Goal: Find contact information: Find contact information

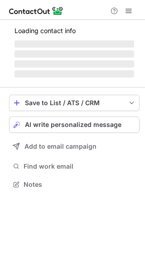
scroll to position [175, 145]
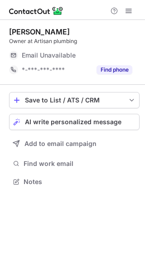
scroll to position [175, 145]
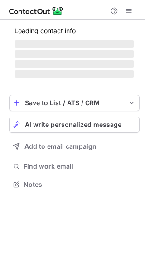
scroll to position [175, 145]
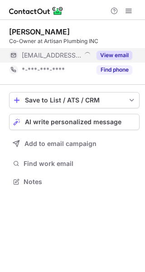
click at [116, 55] on button "View email" at bounding box center [115, 55] width 36 height 9
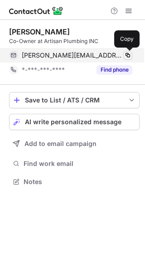
click at [129, 53] on span at bounding box center [127, 55] width 7 height 7
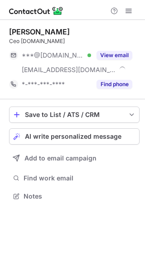
scroll to position [190, 145]
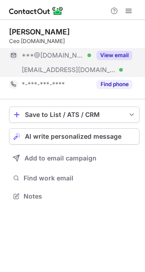
click at [116, 56] on button "View email" at bounding box center [115, 55] width 36 height 9
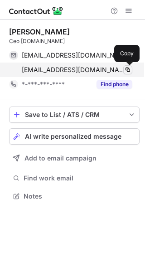
click at [127, 68] on span at bounding box center [127, 69] width 7 height 7
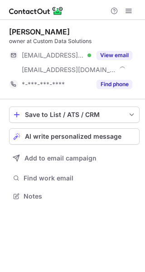
scroll to position [190, 145]
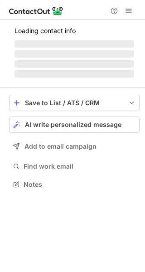
scroll to position [175, 145]
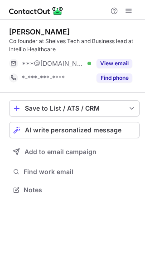
scroll to position [184, 145]
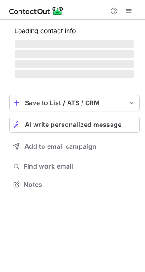
scroll to position [175, 145]
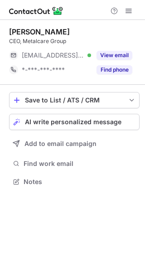
scroll to position [175, 145]
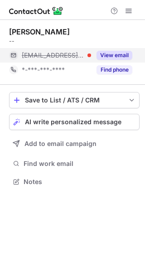
click at [117, 54] on button "View email" at bounding box center [115, 55] width 36 height 9
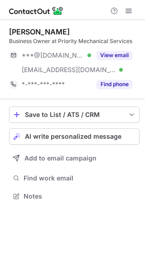
scroll to position [190, 145]
